Goal: Check status: Check status

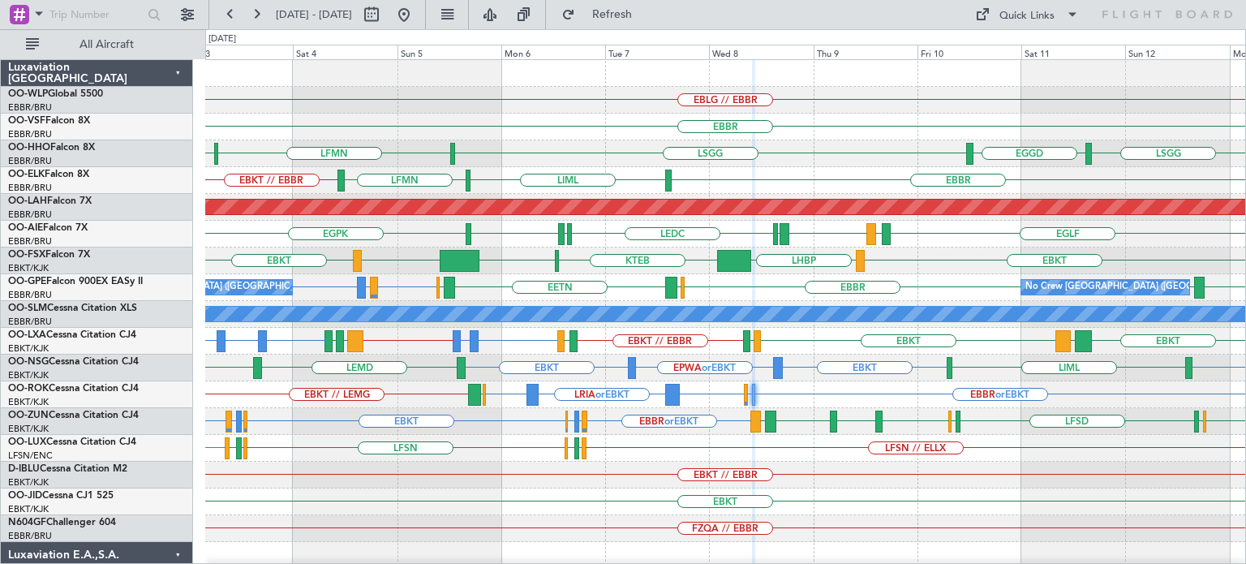
click at [572, 117] on div "EBBR" at bounding box center [725, 127] width 1040 height 27
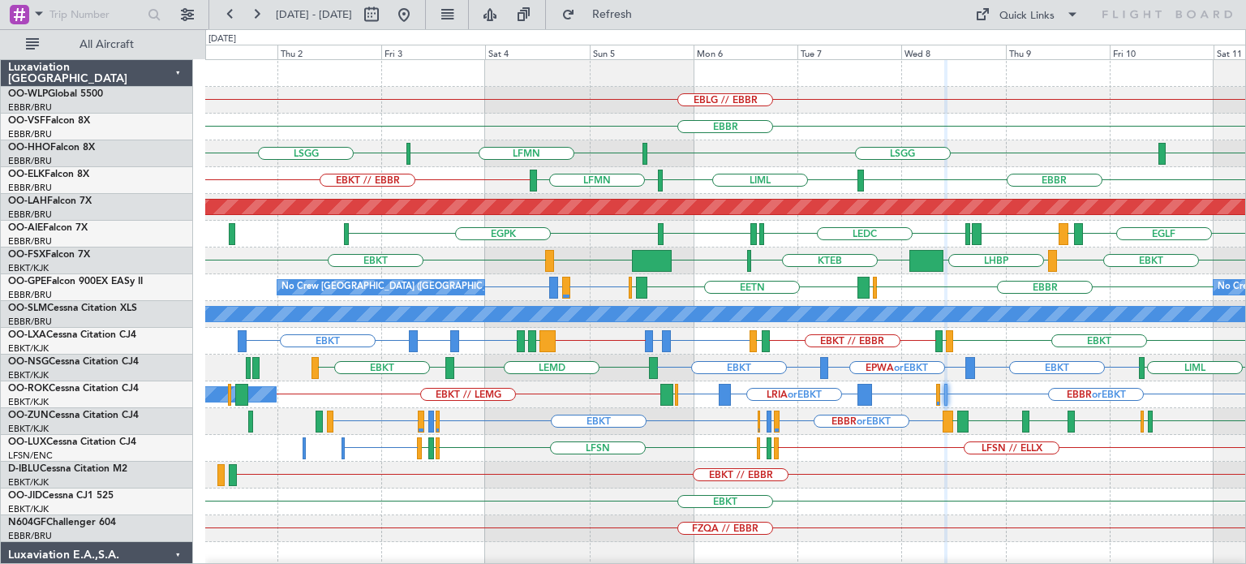
click at [762, 127] on div "EBBR" at bounding box center [725, 127] width 1040 height 27
click at [417, 12] on button at bounding box center [404, 15] width 26 height 26
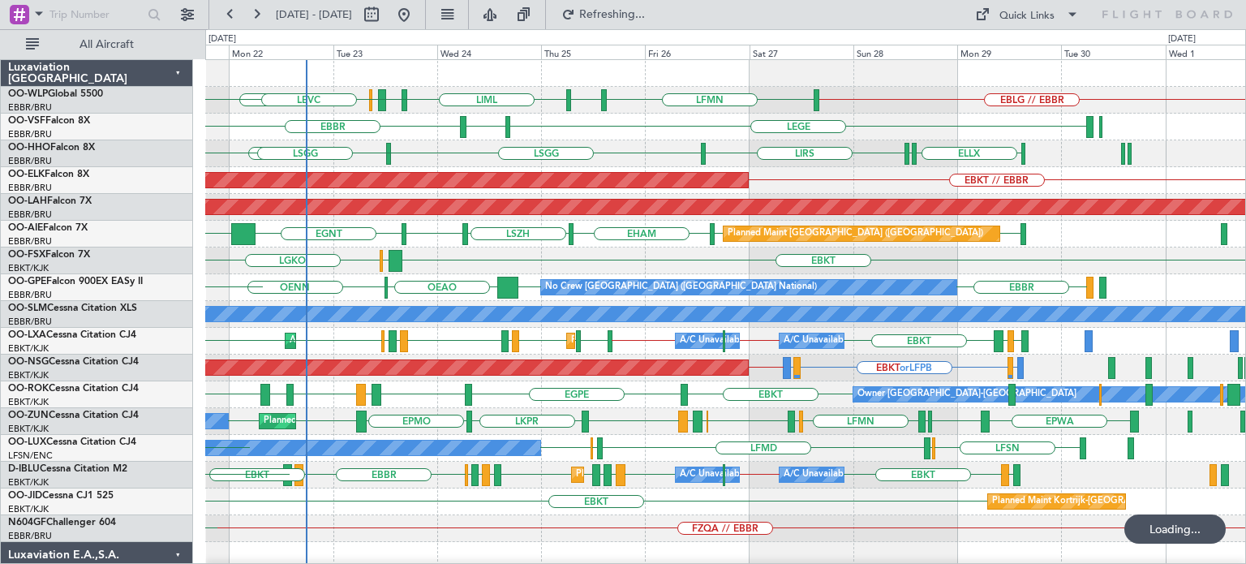
click at [633, 272] on div "EBKT LGAV LGKO" at bounding box center [725, 260] width 1040 height 27
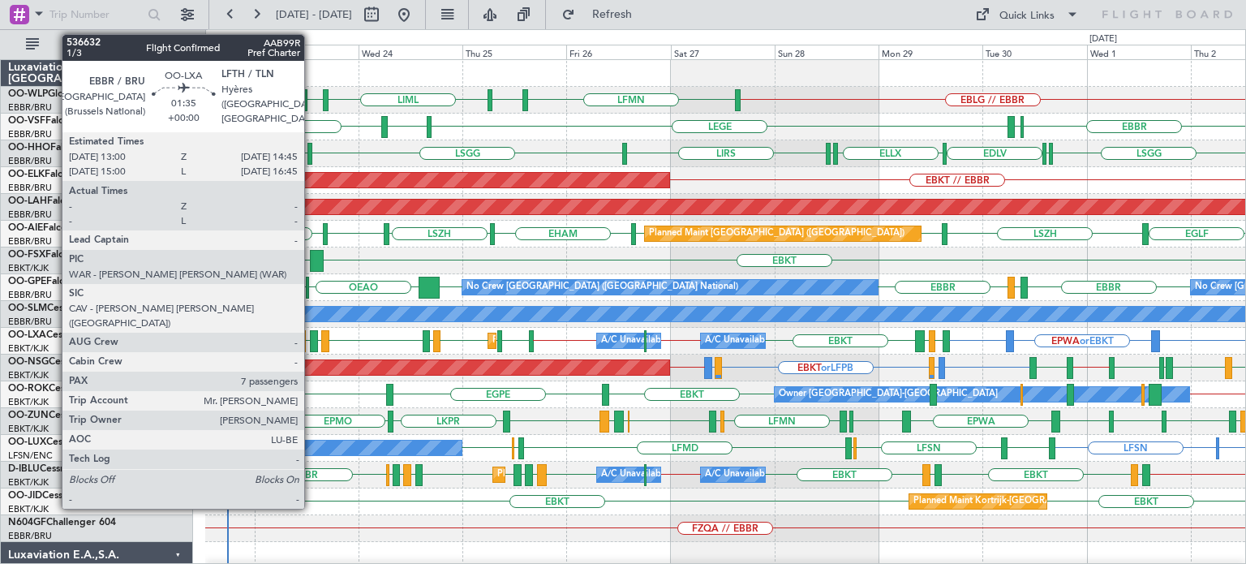
click at [317, 335] on div at bounding box center [314, 341] width 8 height 22
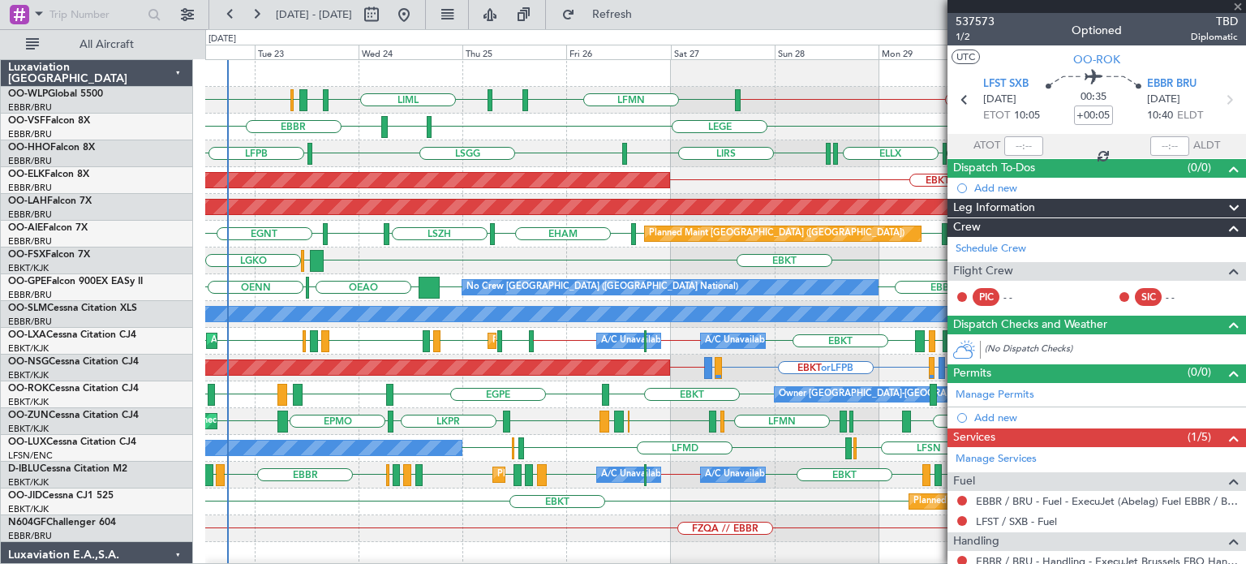
type input "7"
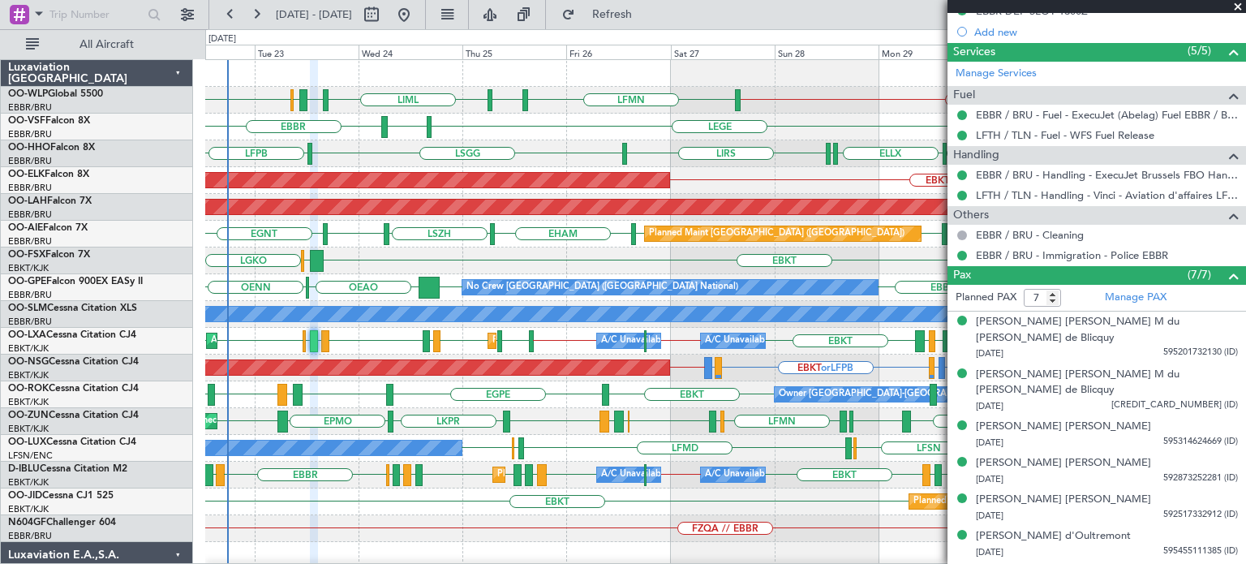
scroll to position [70, 0]
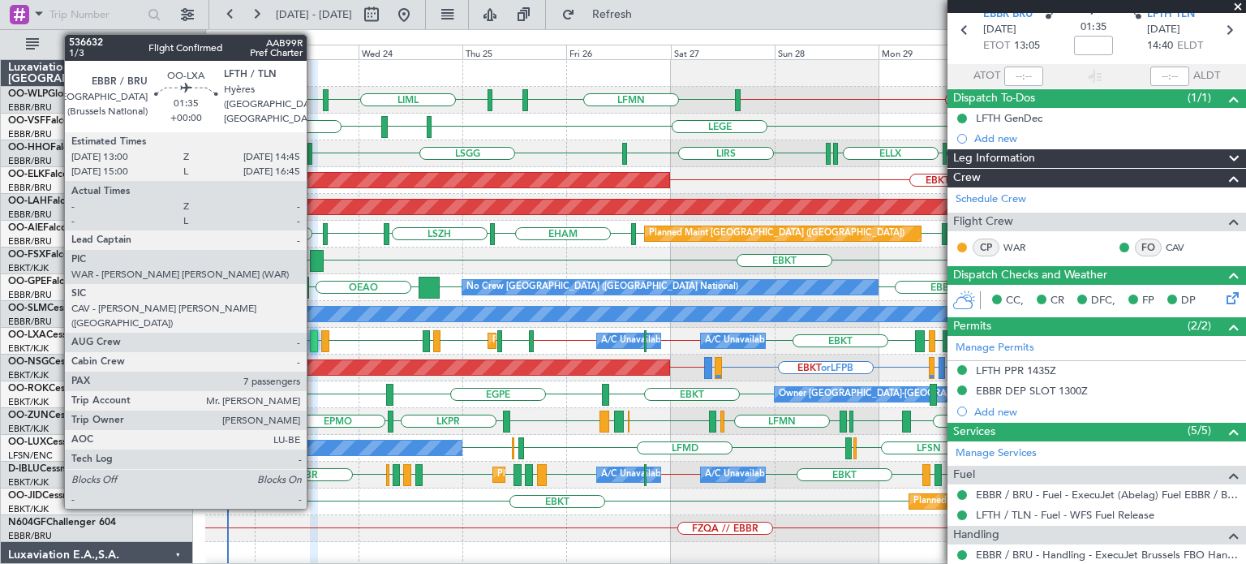
click at [314, 337] on div at bounding box center [314, 341] width 8 height 22
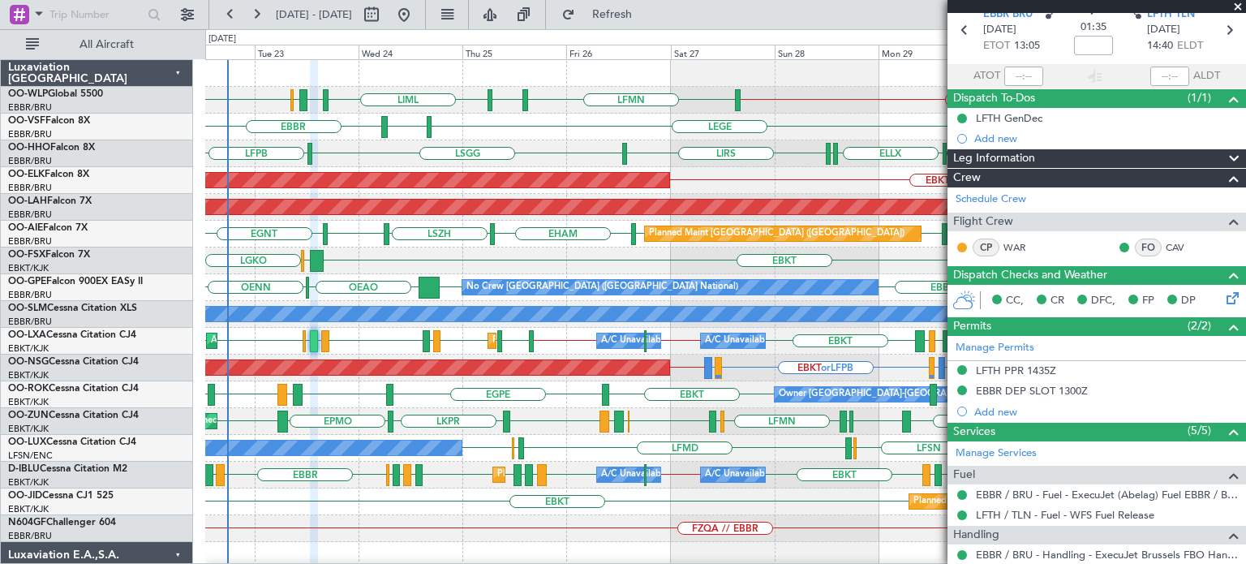
click at [565, 152] on div "ELLX [GEOGRAPHIC_DATA] LIRS [GEOGRAPHIC_DATA] [GEOGRAPHIC_DATA] ELLX EDLV LFPB" at bounding box center [725, 153] width 1040 height 27
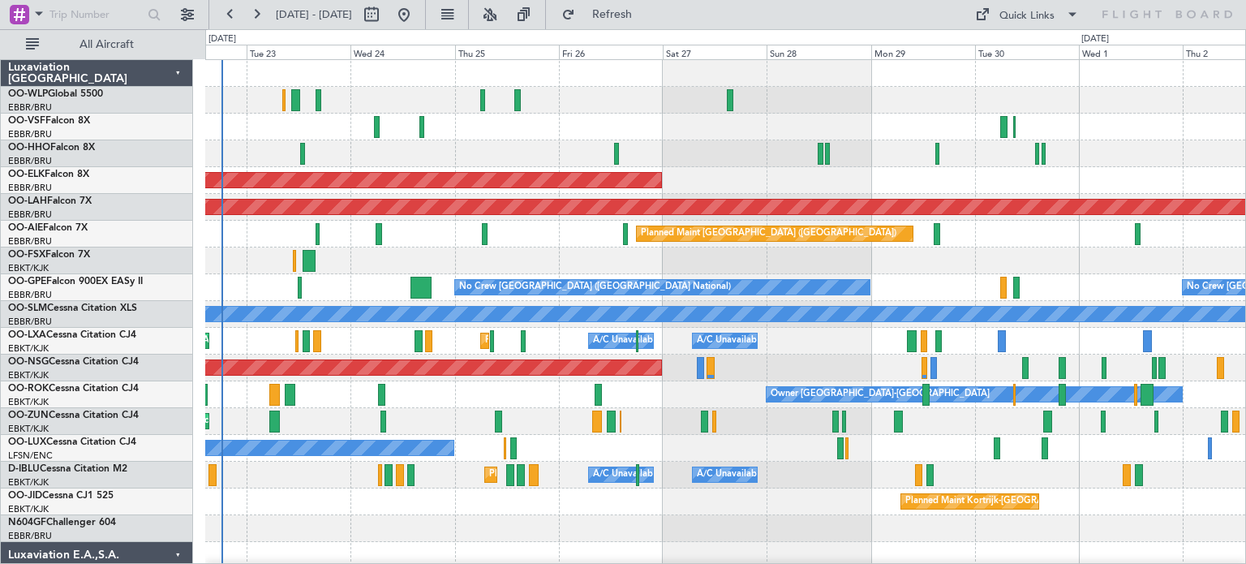
click at [470, 233] on div "Planned Maint Kortrijk-[GEOGRAPHIC_DATA] Planned [GEOGRAPHIC_DATA][PERSON_NAME]…" at bounding box center [725, 555] width 1040 height 990
click at [1026, 179] on div "Planned Maint Kortrijk-[GEOGRAPHIC_DATA]" at bounding box center [725, 180] width 1040 height 27
click at [584, 277] on div "Planned Maint Kortrijk-[GEOGRAPHIC_DATA] Planned [GEOGRAPHIC_DATA][PERSON_NAME]…" at bounding box center [725, 542] width 1040 height 964
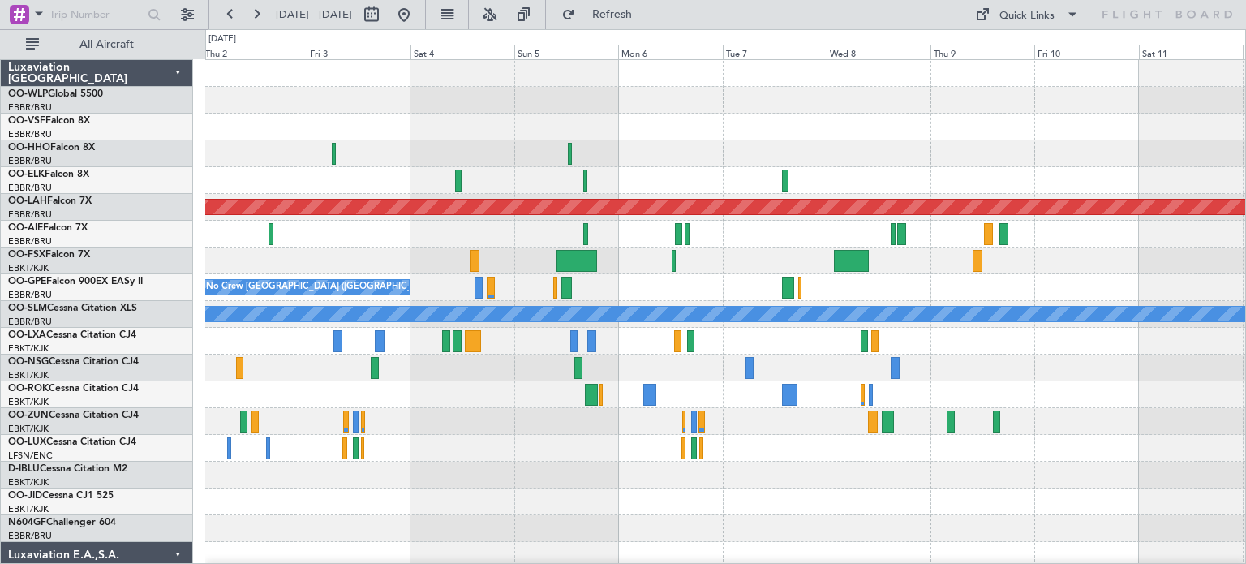
click at [395, 330] on div "Planned Maint [PERSON_NAME]-[GEOGRAPHIC_DATA][PERSON_NAME] ([GEOGRAPHIC_DATA][P…" at bounding box center [725, 542] width 1040 height 964
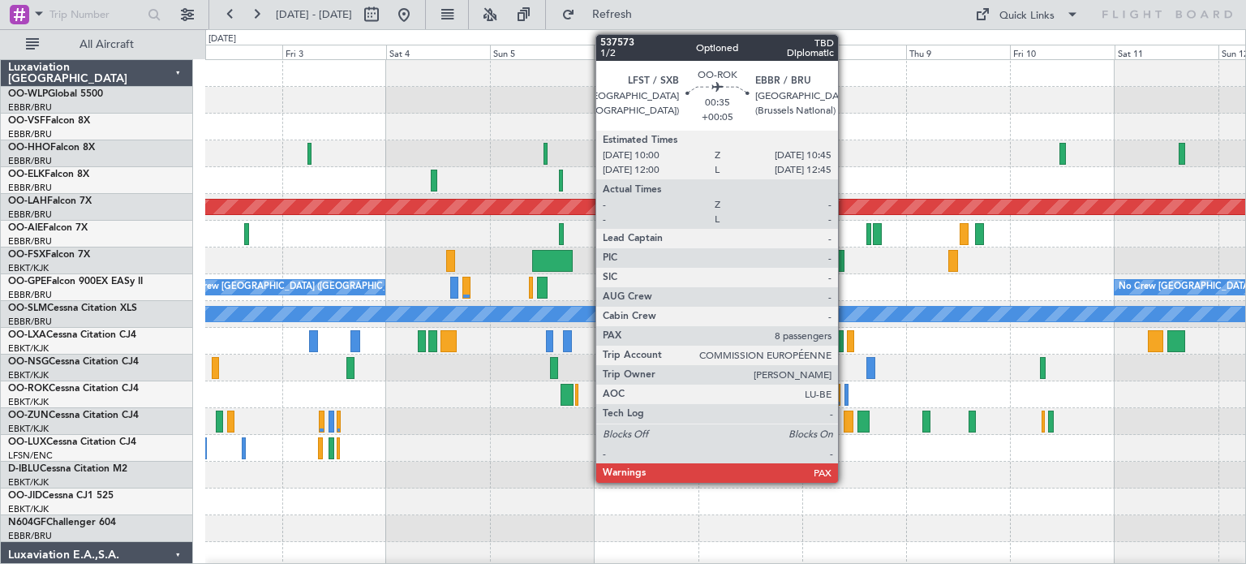
click at [845, 393] on div at bounding box center [846, 395] width 4 height 22
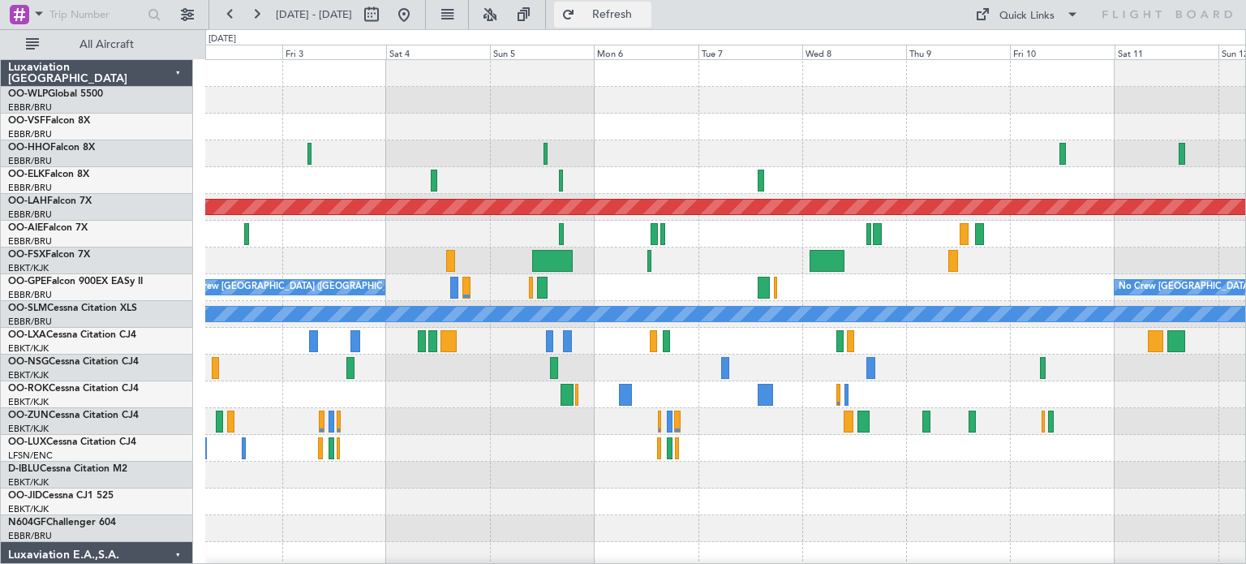
click at [646, 14] on span "Refresh" at bounding box center [612, 14] width 68 height 11
click at [417, 15] on button at bounding box center [404, 15] width 26 height 26
